Goal: Find specific page/section: Find specific page/section

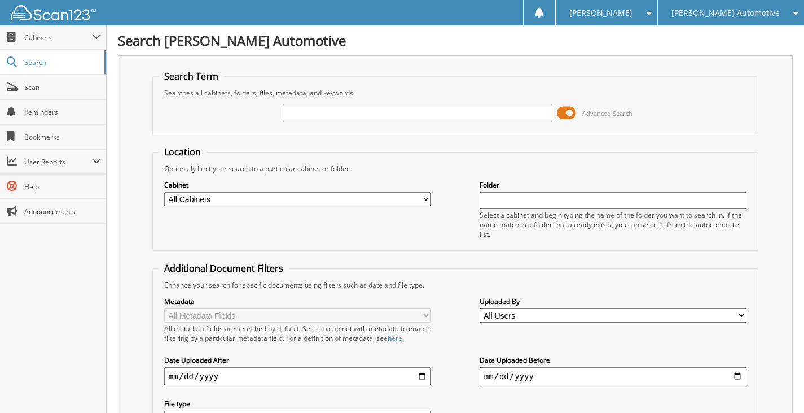
click at [331, 116] on input "text" at bounding box center [418, 112] width 268 height 17
type input "25535"
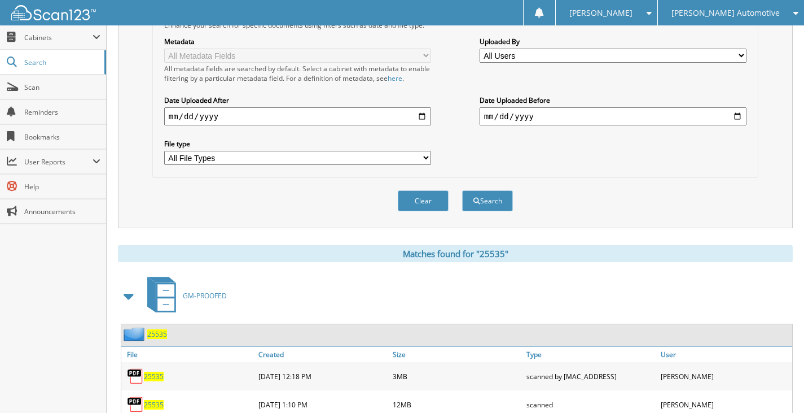
scroll to position [328, 0]
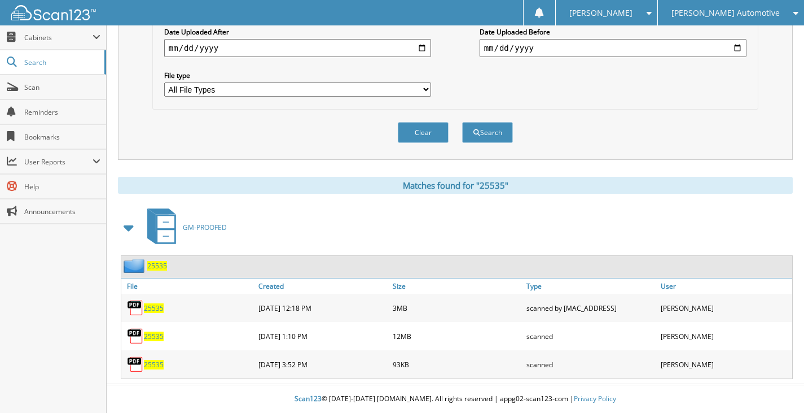
click at [155, 266] on span "25535" at bounding box center [157, 266] width 20 height 10
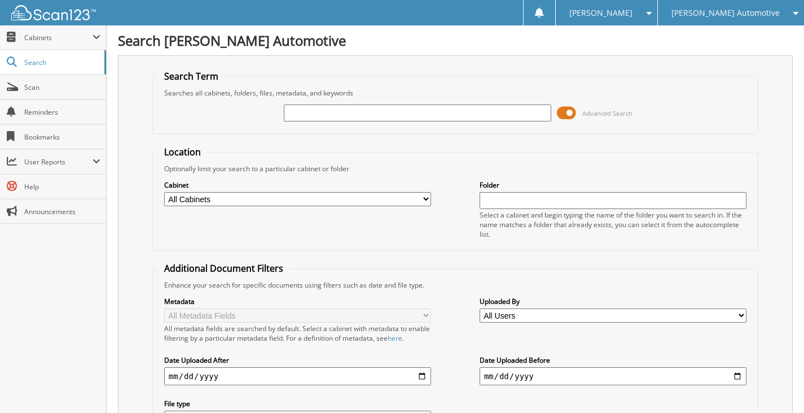
click at [349, 113] on input "text" at bounding box center [418, 112] width 268 height 17
click at [384, 112] on input "text" at bounding box center [418, 112] width 268 height 17
type input "25587"
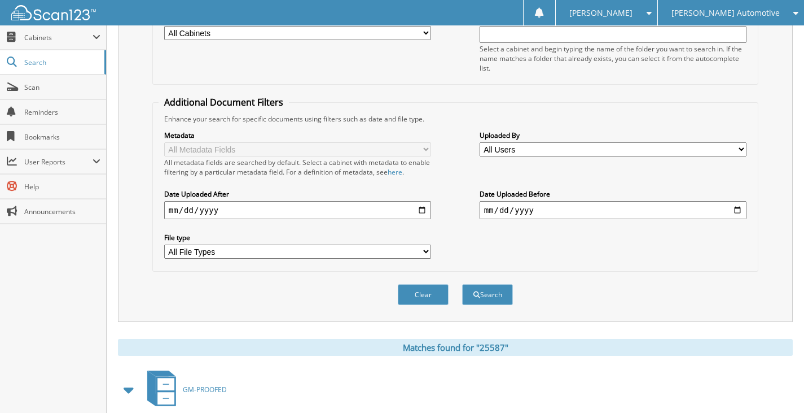
scroll to position [282, 0]
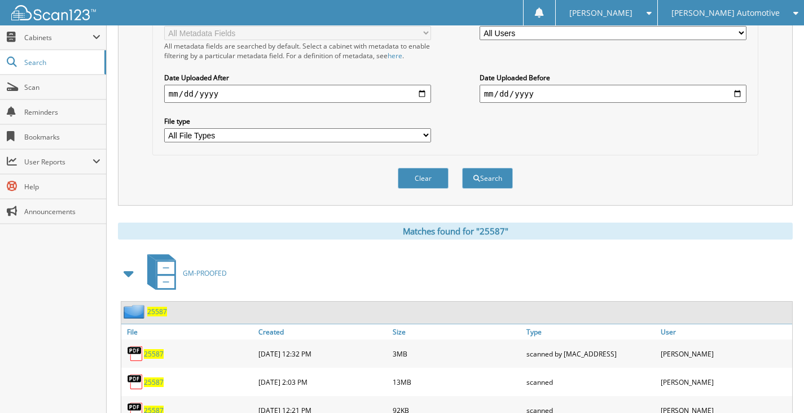
click at [159, 310] on span "25587" at bounding box center [157, 311] width 20 height 10
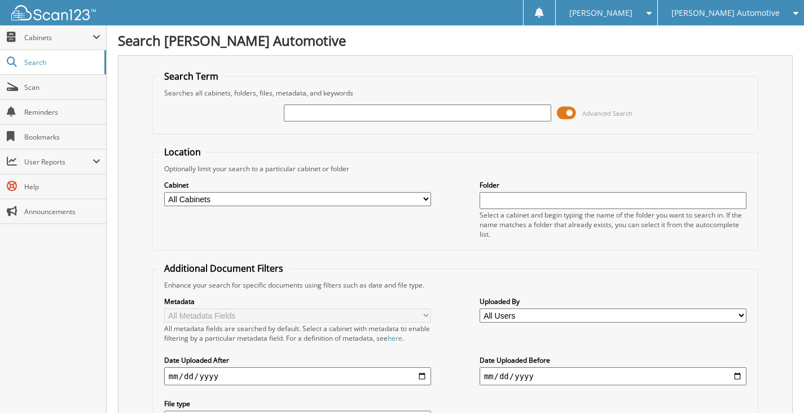
click at [374, 107] on input "text" at bounding box center [418, 112] width 268 height 17
type input "25588"
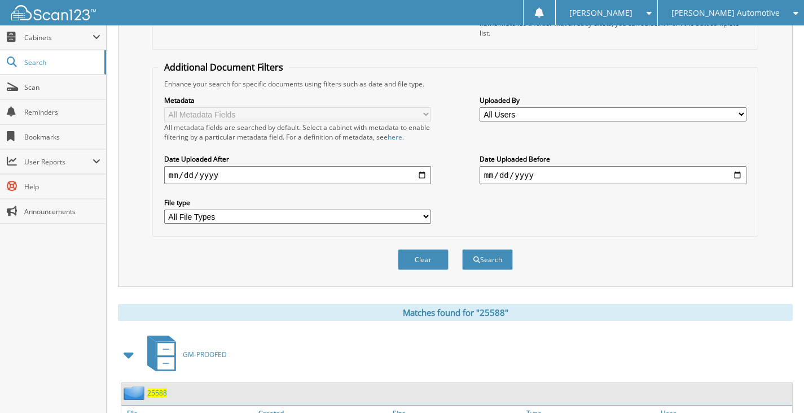
scroll to position [339, 0]
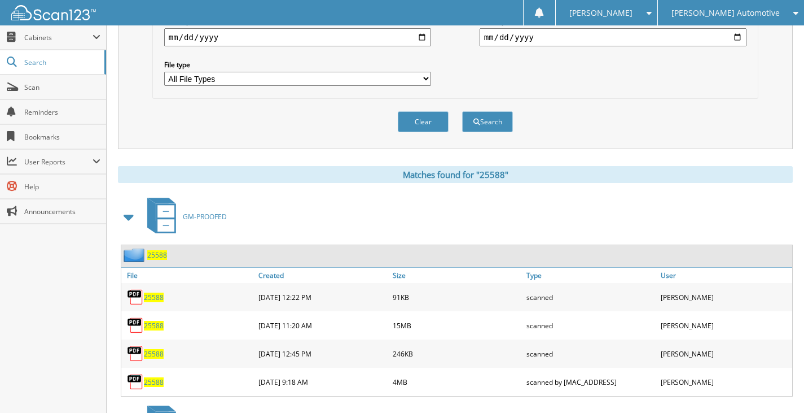
click at [157, 258] on span "25588" at bounding box center [157, 255] width 20 height 10
